Goal: Task Accomplishment & Management: Complete application form

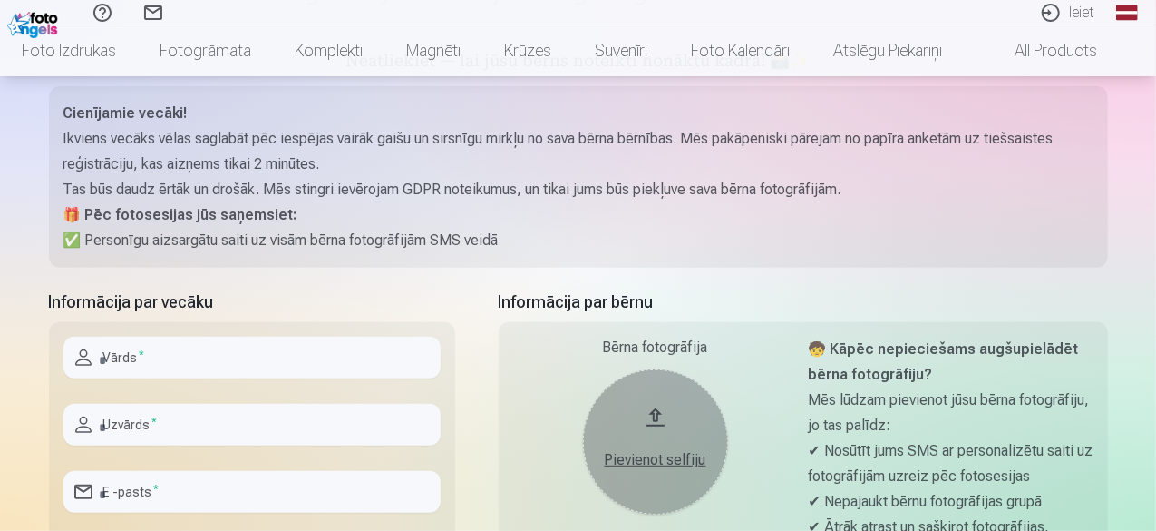
scroll to position [221, 0]
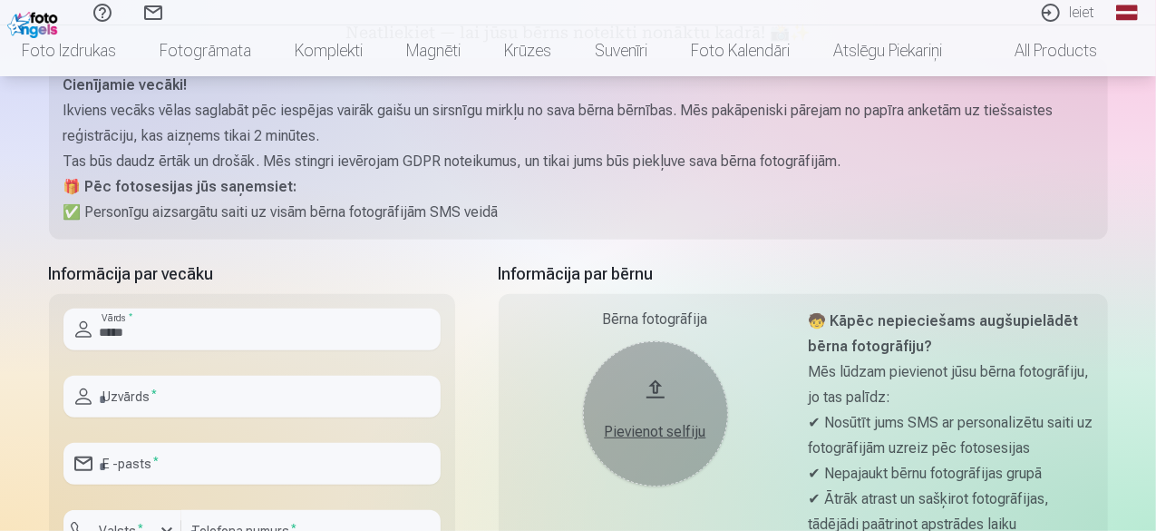
type input "*****"
type input "******"
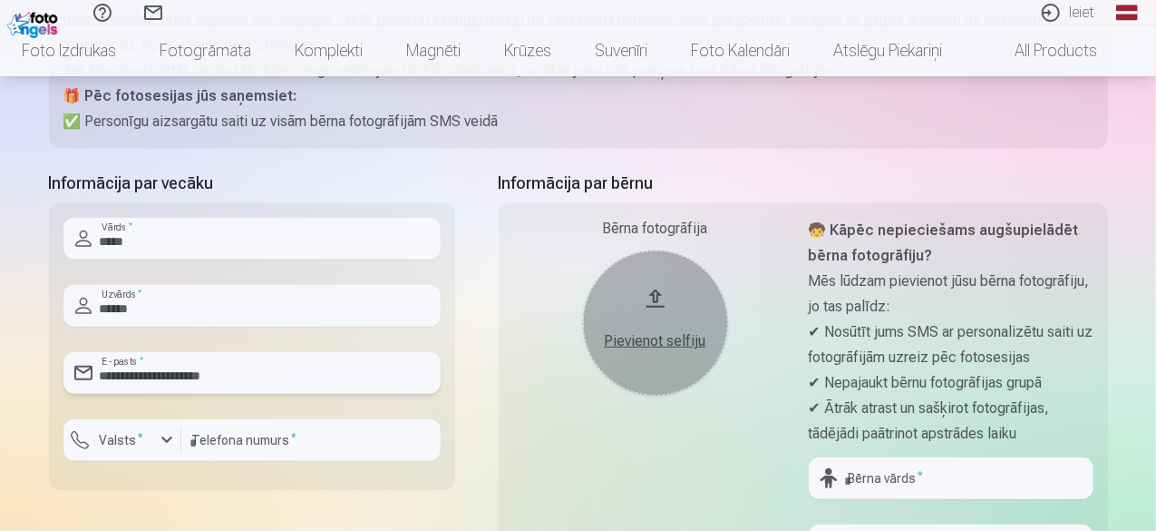
type input "**********"
click at [165, 438] on div "button" at bounding box center [167, 440] width 22 height 22
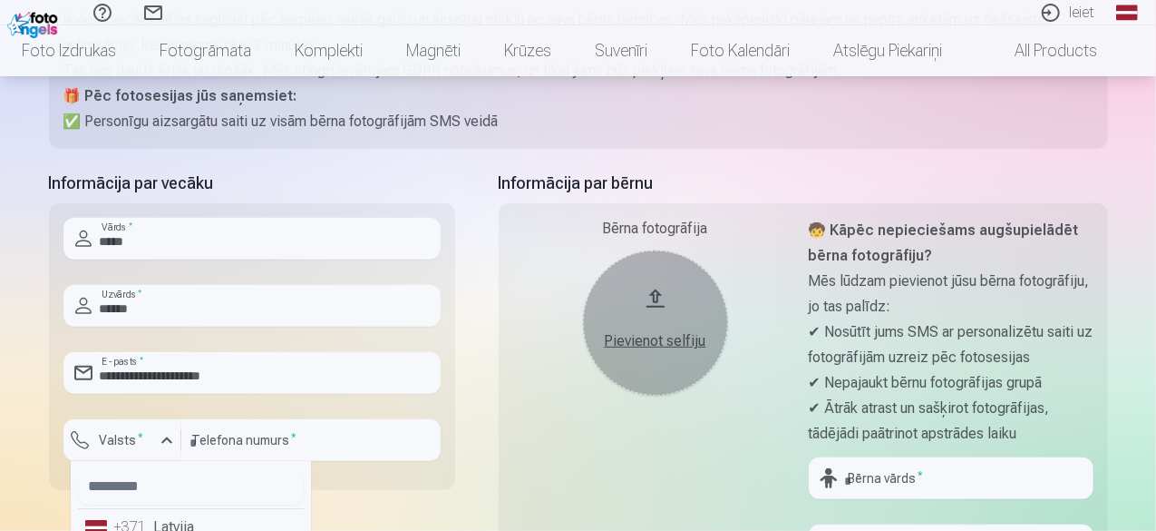
scroll to position [326, 0]
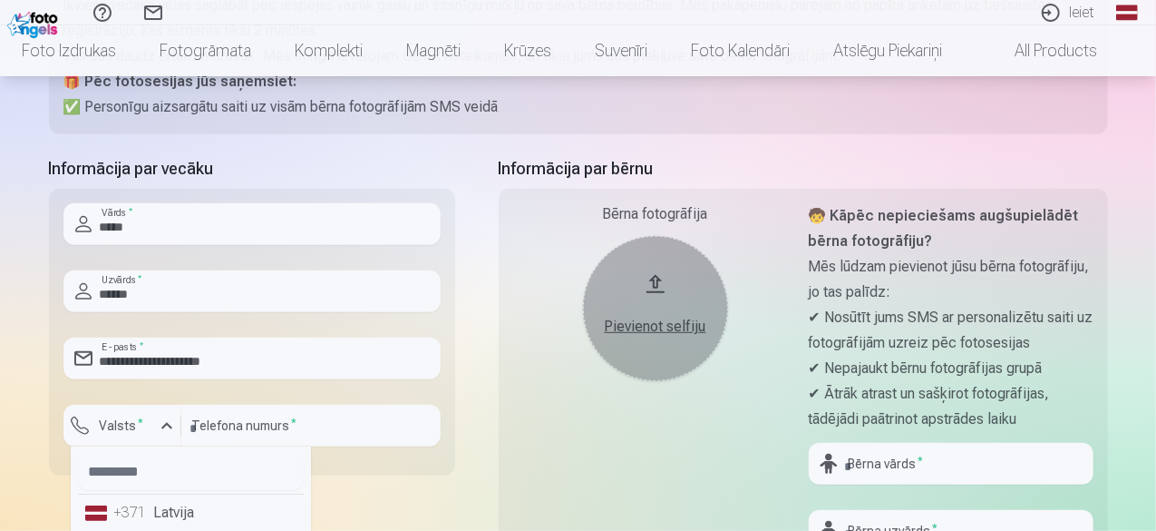
drag, startPoint x: 194, startPoint y: 516, endPoint x: 221, endPoint y: 490, distance: 37.8
click at [192, 516] on li "+371 Latvija" at bounding box center [191, 512] width 226 height 36
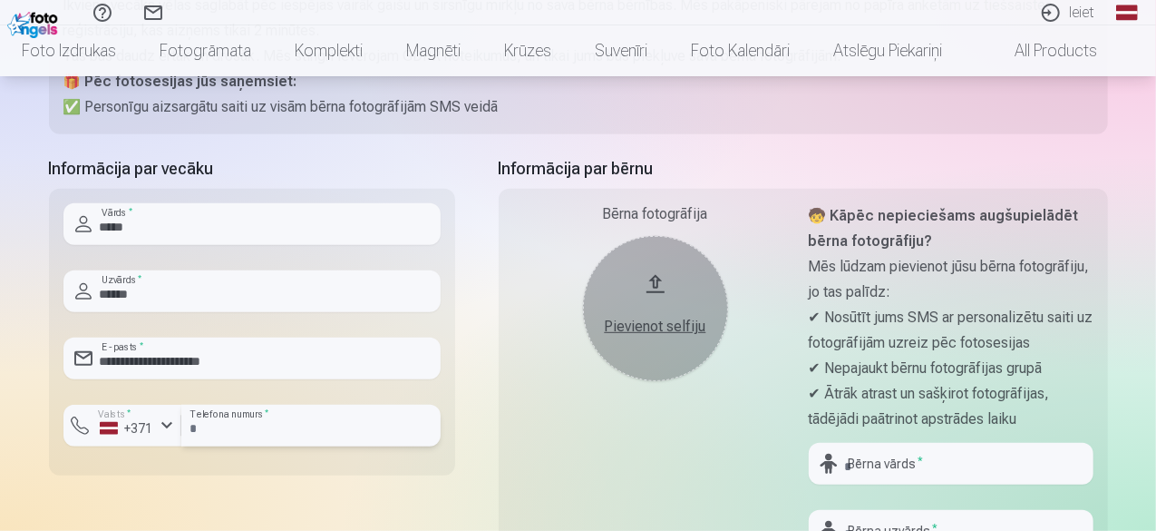
click at [254, 425] on input "number" at bounding box center [310, 425] width 259 height 42
type input "********"
click at [743, 414] on div "Bērna fotogrāfija Pievienot selfiju" at bounding box center [655, 418] width 285 height 430
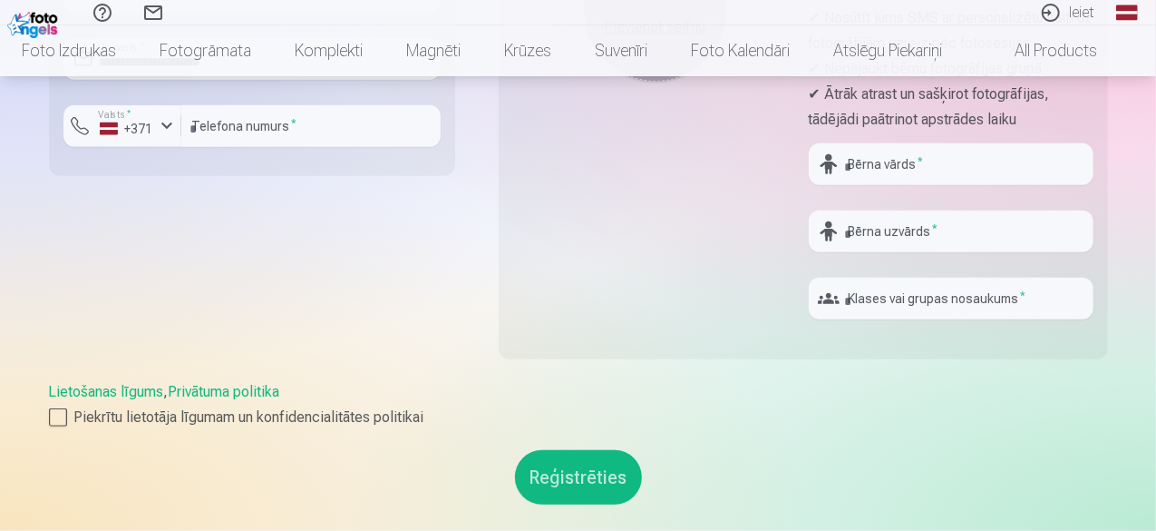
scroll to position [508, 0]
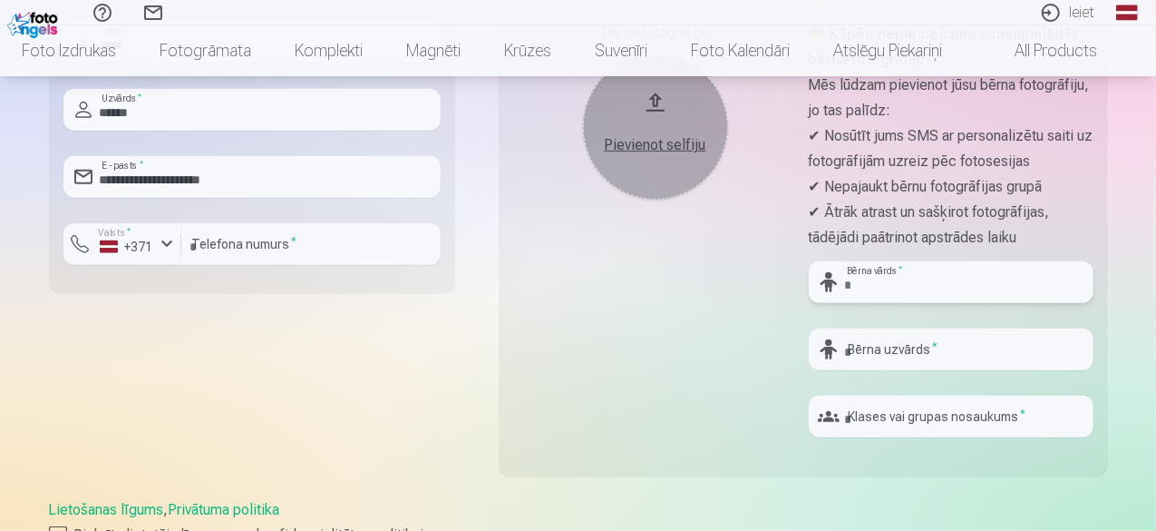
click at [940, 286] on input "text" at bounding box center [951, 282] width 285 height 42
type input "****"
click at [930, 341] on input "text" at bounding box center [951, 349] width 285 height 42
type input "******"
click at [937, 409] on input "text" at bounding box center [951, 416] width 285 height 42
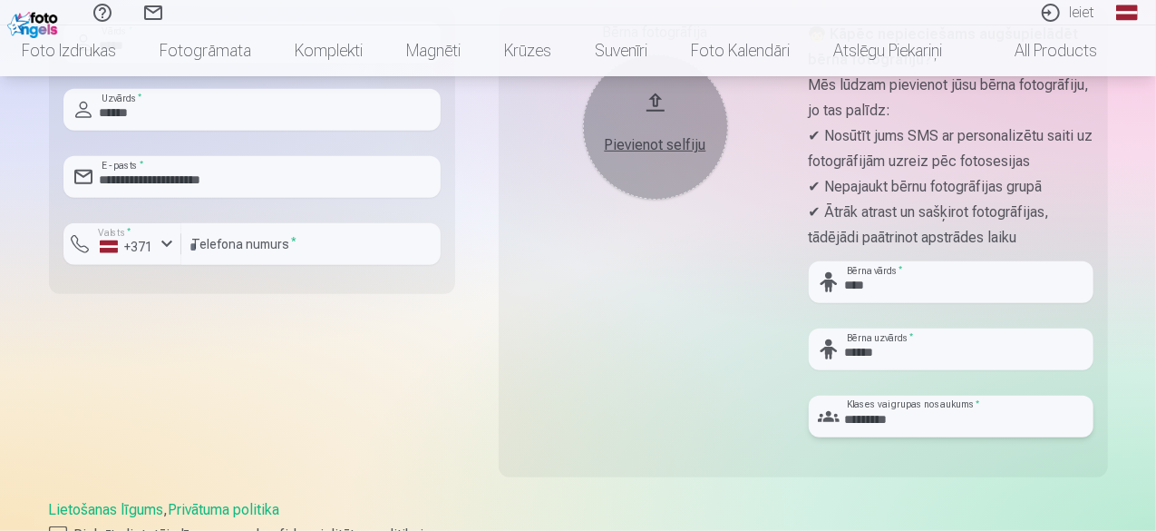
type input "*********"
click at [1128, 331] on div "Palīdzības centrs Sazinies ar mums Ieiet Global Latvian (lv) Lithuanian (lt) Ru…" at bounding box center [578, 328] width 1156 height 1672
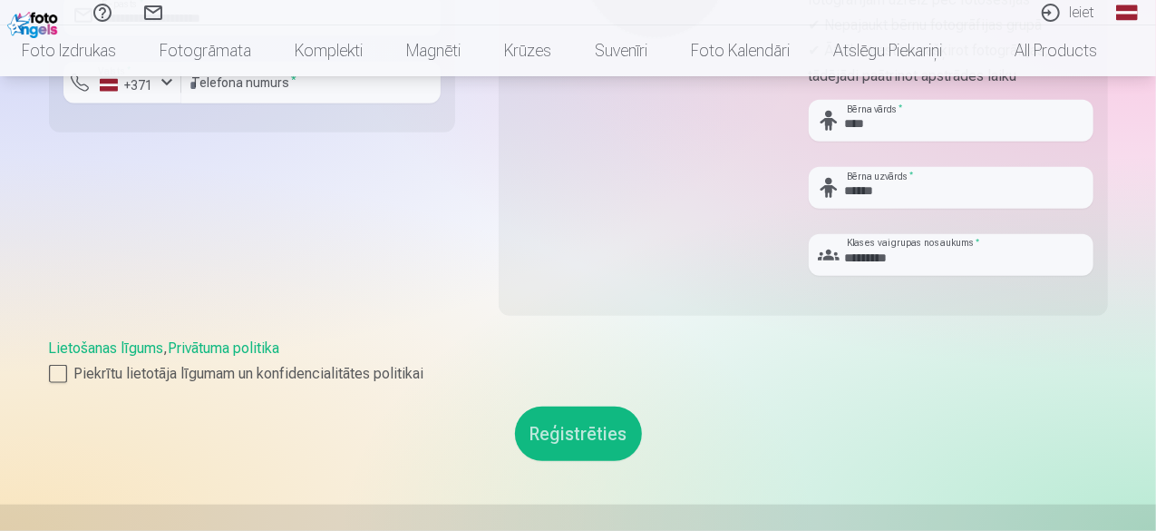
scroll to position [780, 0]
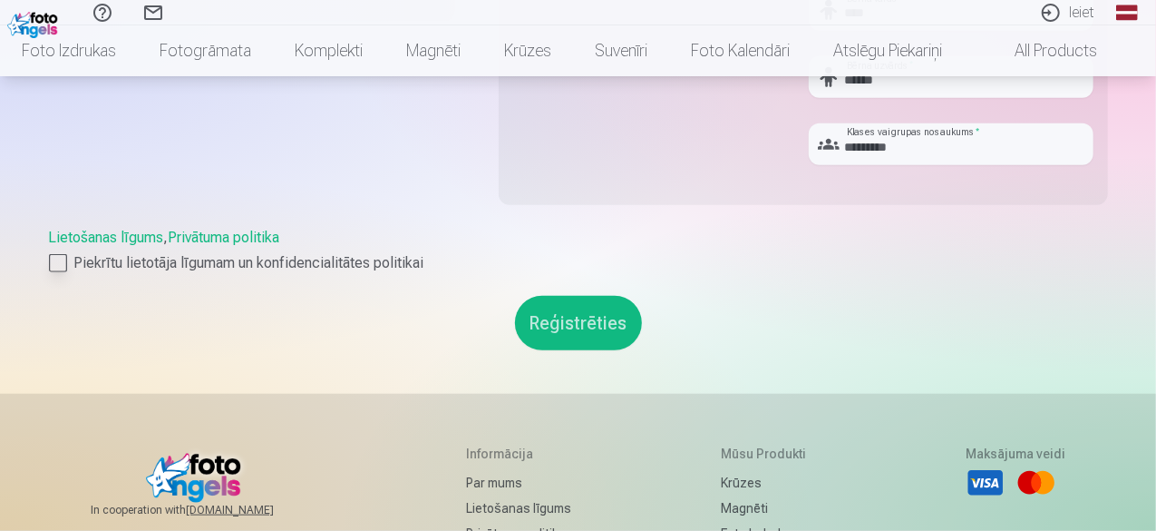
click at [55, 268] on div at bounding box center [58, 263] width 18 height 18
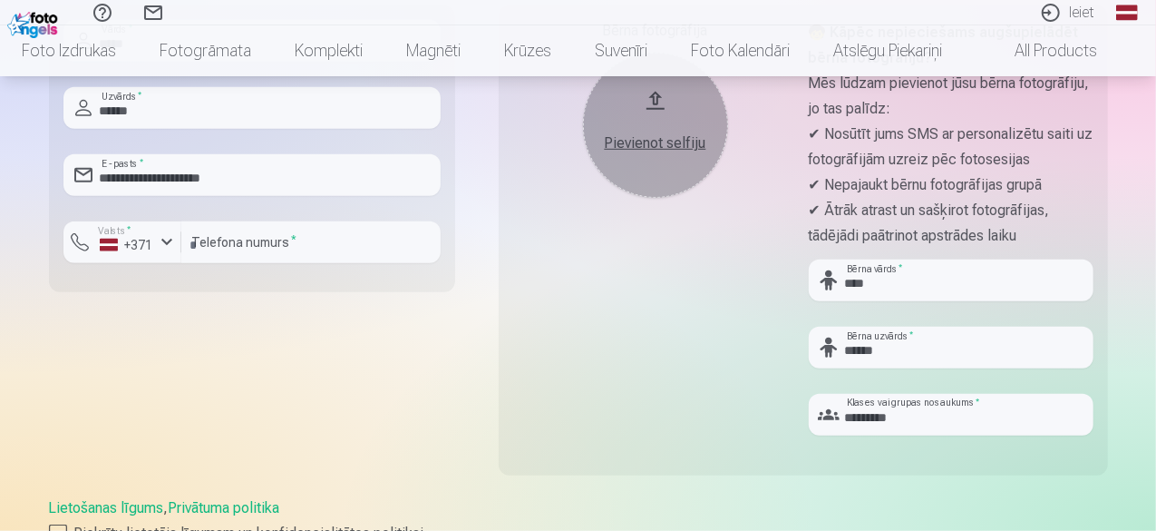
scroll to position [689, 0]
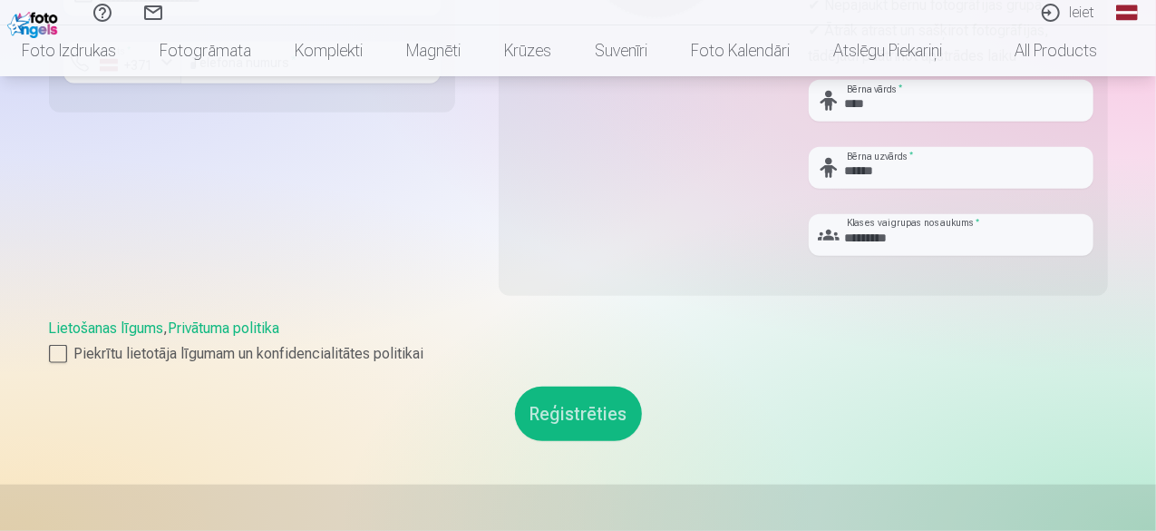
click at [574, 407] on button "Reģistrēties" at bounding box center [578, 413] width 127 height 54
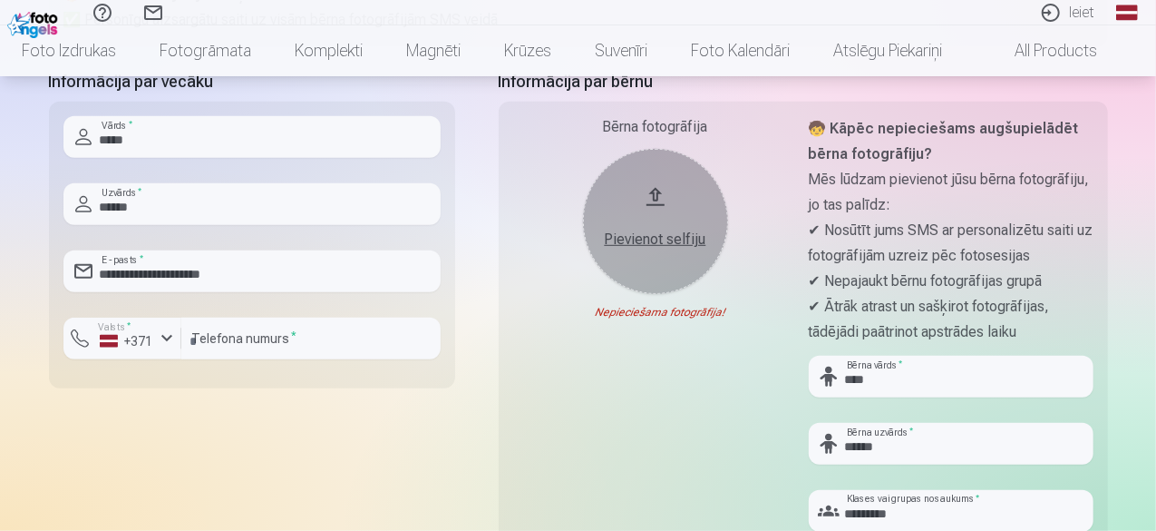
scroll to position [326, 0]
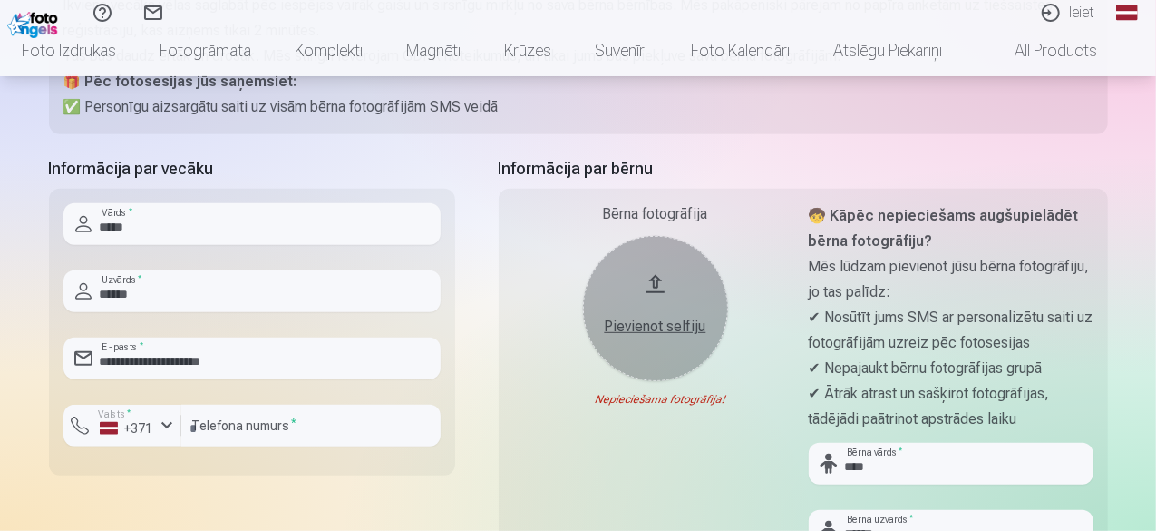
click at [635, 312] on div "Pievienot selfiju" at bounding box center [655, 321] width 109 height 33
click at [0, 0] on div "Nederīgs foto formāts!" at bounding box center [0, 0] width 0 height 0
click at [655, 326] on div "Pievienot selfiju" at bounding box center [655, 327] width 109 height 22
click at [675, 326] on div "Pievienot selfiju" at bounding box center [655, 327] width 109 height 22
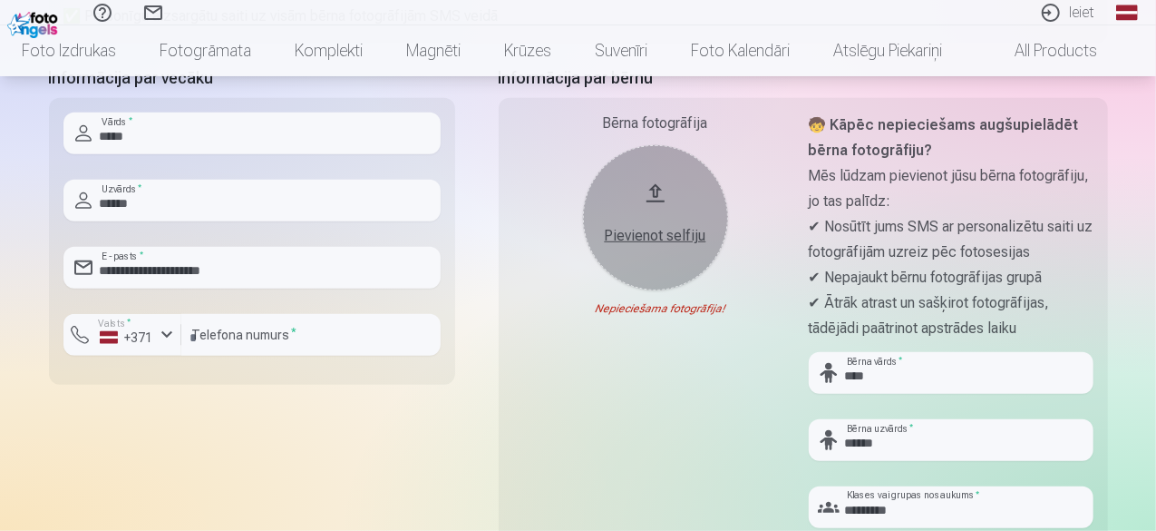
scroll to position [689, 0]
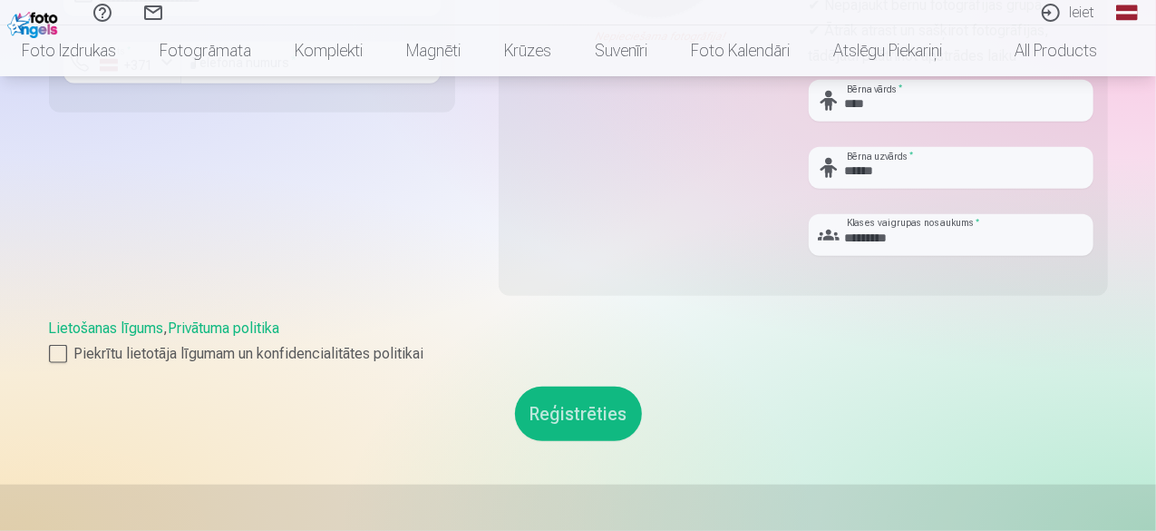
click at [593, 412] on button "Reģistrēties" at bounding box center [578, 413] width 127 height 54
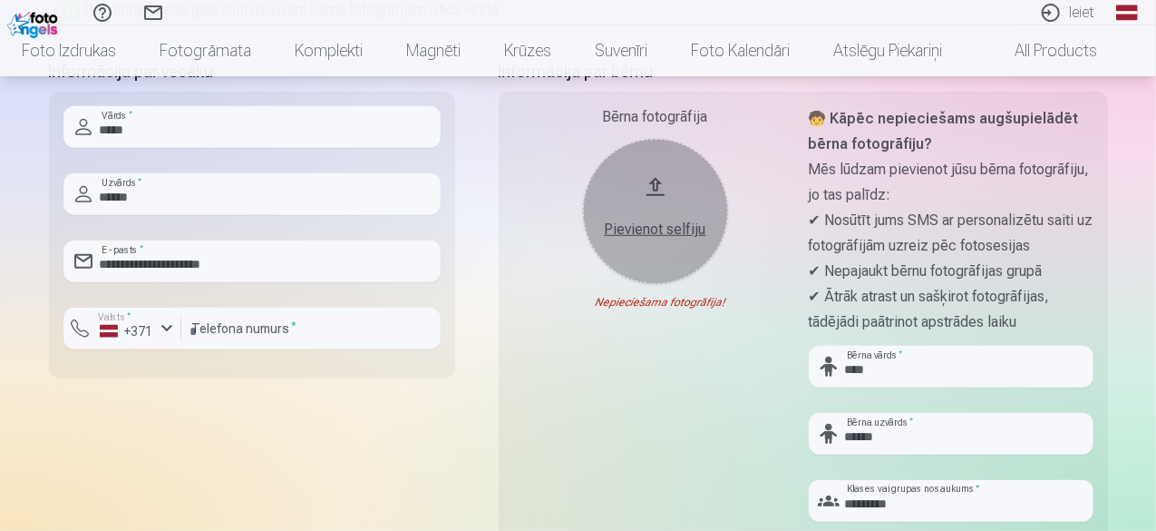
scroll to position [326, 0]
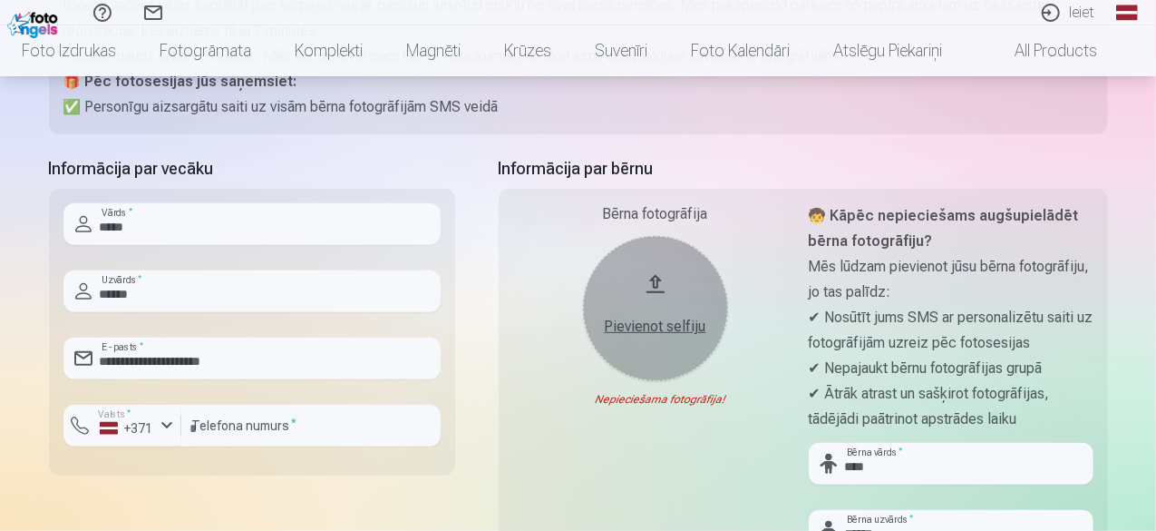
click at [669, 402] on div "Nepieciešama fotogrāfija!" at bounding box center [655, 399] width 285 height 15
click at [686, 314] on div "Pievienot selfiju" at bounding box center [655, 321] width 109 height 33
click at [673, 316] on div "Pievienot selfiju" at bounding box center [655, 327] width 109 height 22
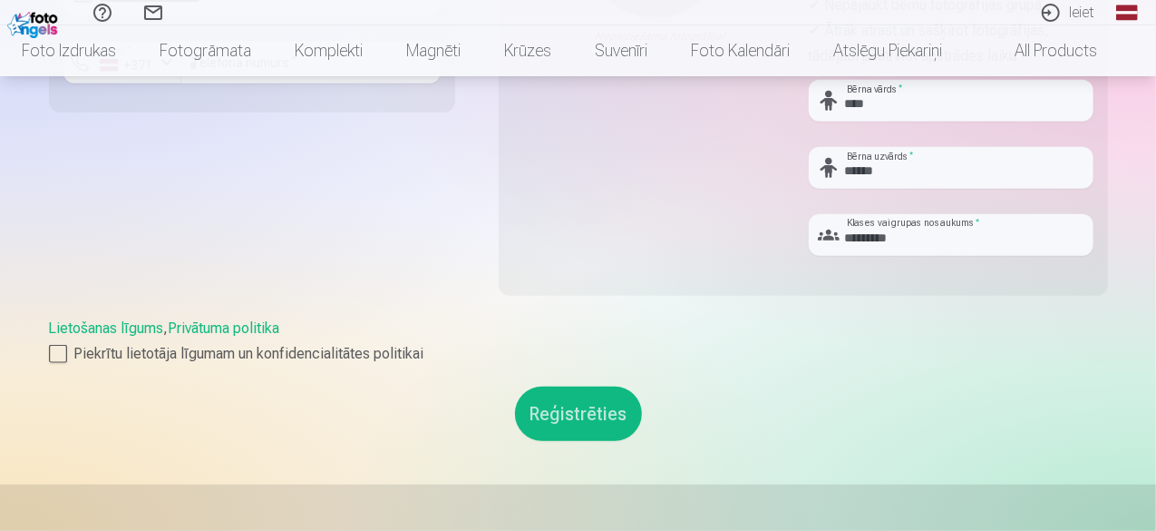
click at [558, 416] on button "Reģistrēties" at bounding box center [578, 413] width 127 height 54
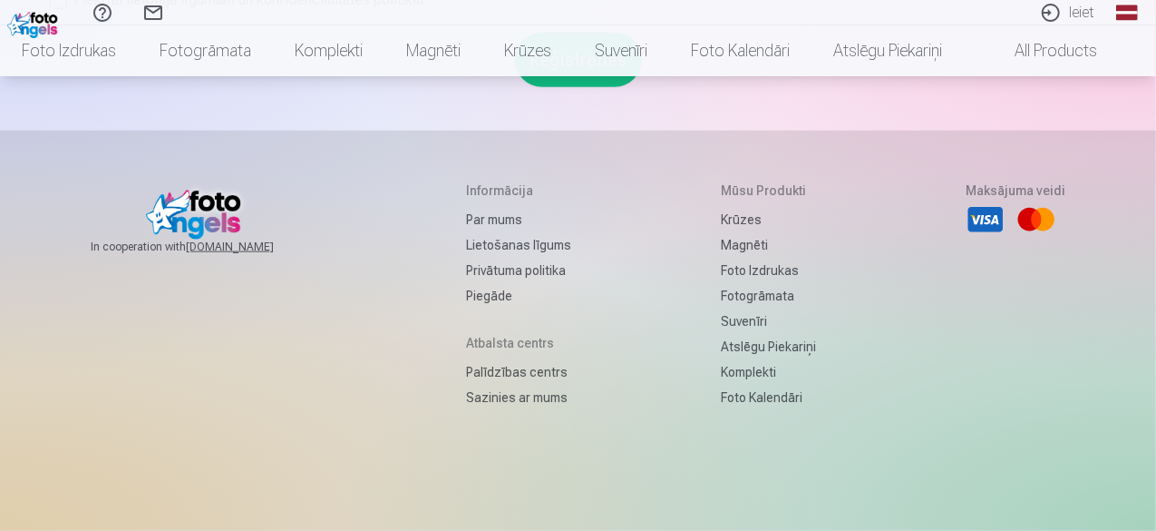
scroll to position [597, 0]
